Goal: Task Accomplishment & Management: Complete application form

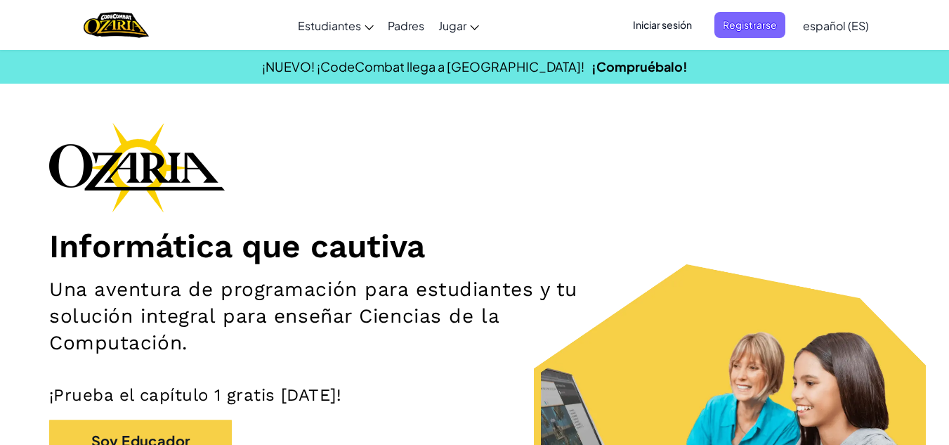
click at [595, 327] on h2 "Una aventura de programación para estudiantes y tu solución integral para enseñ…" at bounding box center [334, 316] width 570 height 80
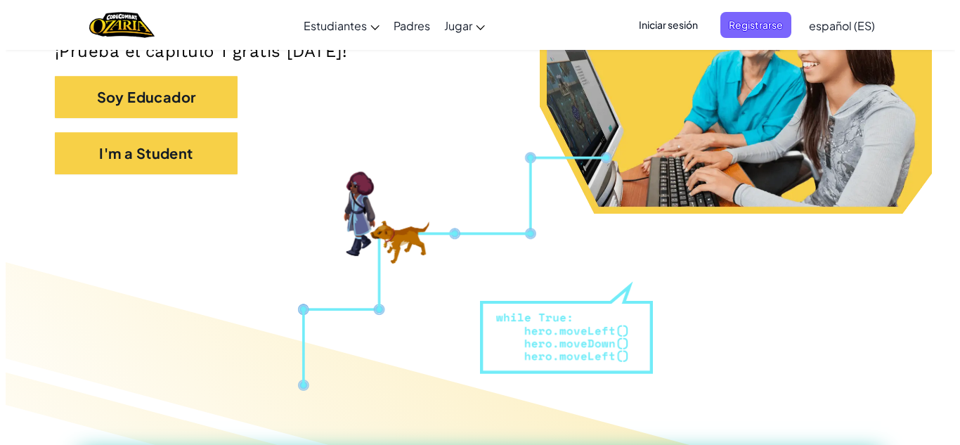
scroll to position [175, 0]
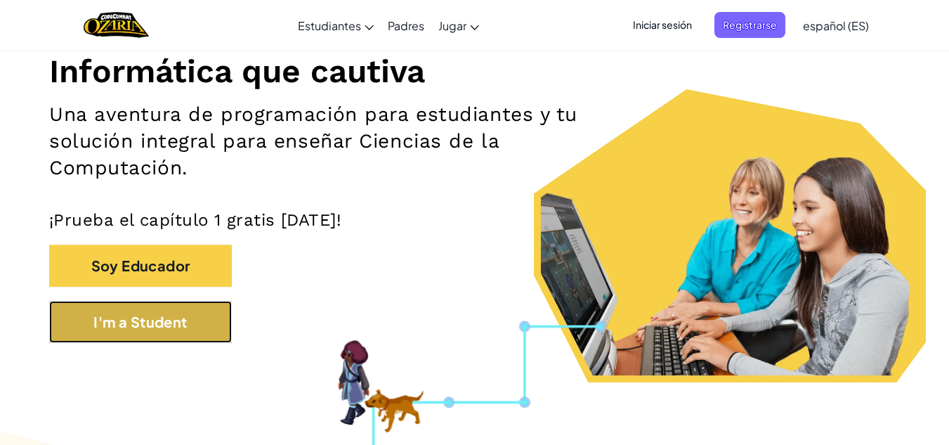
click at [160, 313] on button "I'm a Student" at bounding box center [140, 322] width 183 height 42
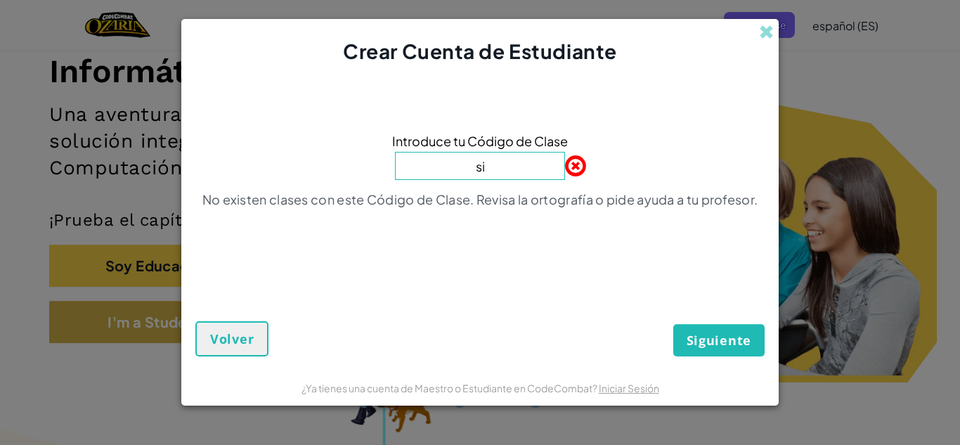
type input "s"
type input "D"
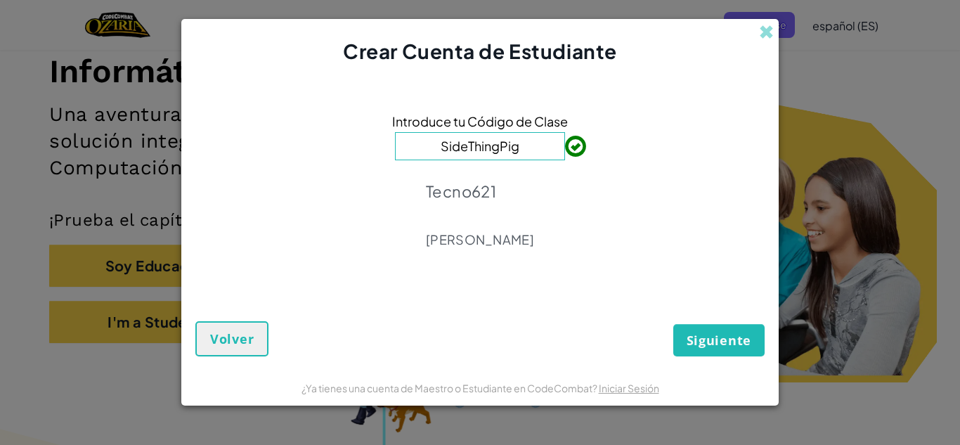
type input "SideThingPig"
click at [694, 340] on span "Siguiente" at bounding box center [719, 340] width 65 height 17
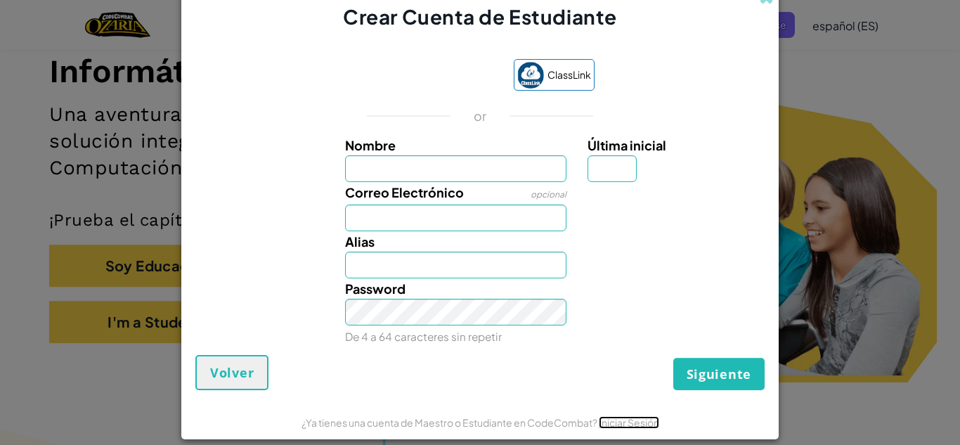
click at [643, 423] on link "Iniciar Sesión" at bounding box center [629, 422] width 60 height 13
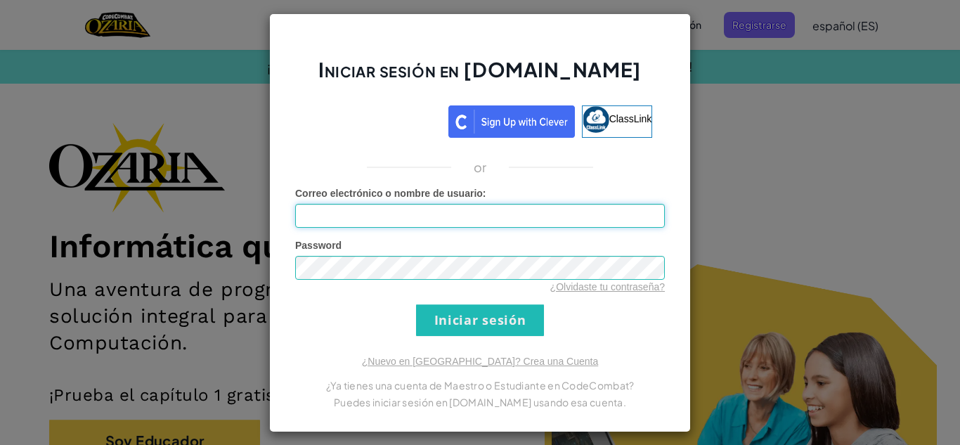
click at [505, 218] on input "Correo electrónico o nombre de usuario :" at bounding box center [480, 216] width 370 height 24
type input "[EMAIL_ADDRESS][DOMAIN_NAME]"
click at [446, 330] on input "Iniciar sesión" at bounding box center [480, 320] width 128 height 32
